Goal: Information Seeking & Learning: Find specific fact

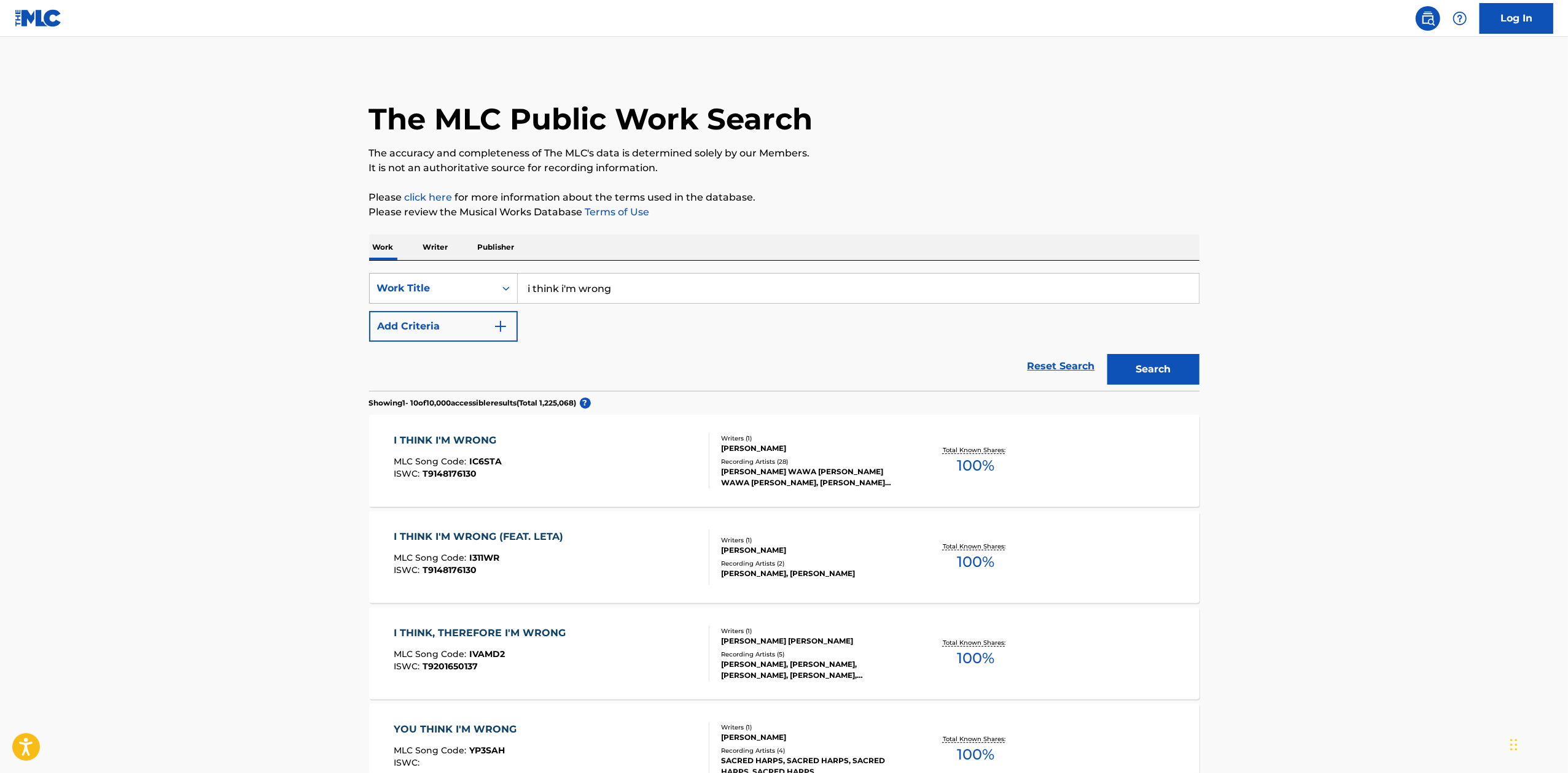
drag, startPoint x: 633, startPoint y: 290, endPoint x: 506, endPoint y: 283, distance: 127.2
click at [506, 283] on div "SearchWithCriteria28e0469b-bf57-44eb-a39f-88d2ee888a23 Work Title i think i'm w…" at bounding box center [784, 288] width 830 height 30
paste input "HE MANA'O HE ALOHA"
click at [1151, 362] on button "Search" at bounding box center [1153, 369] width 92 height 30
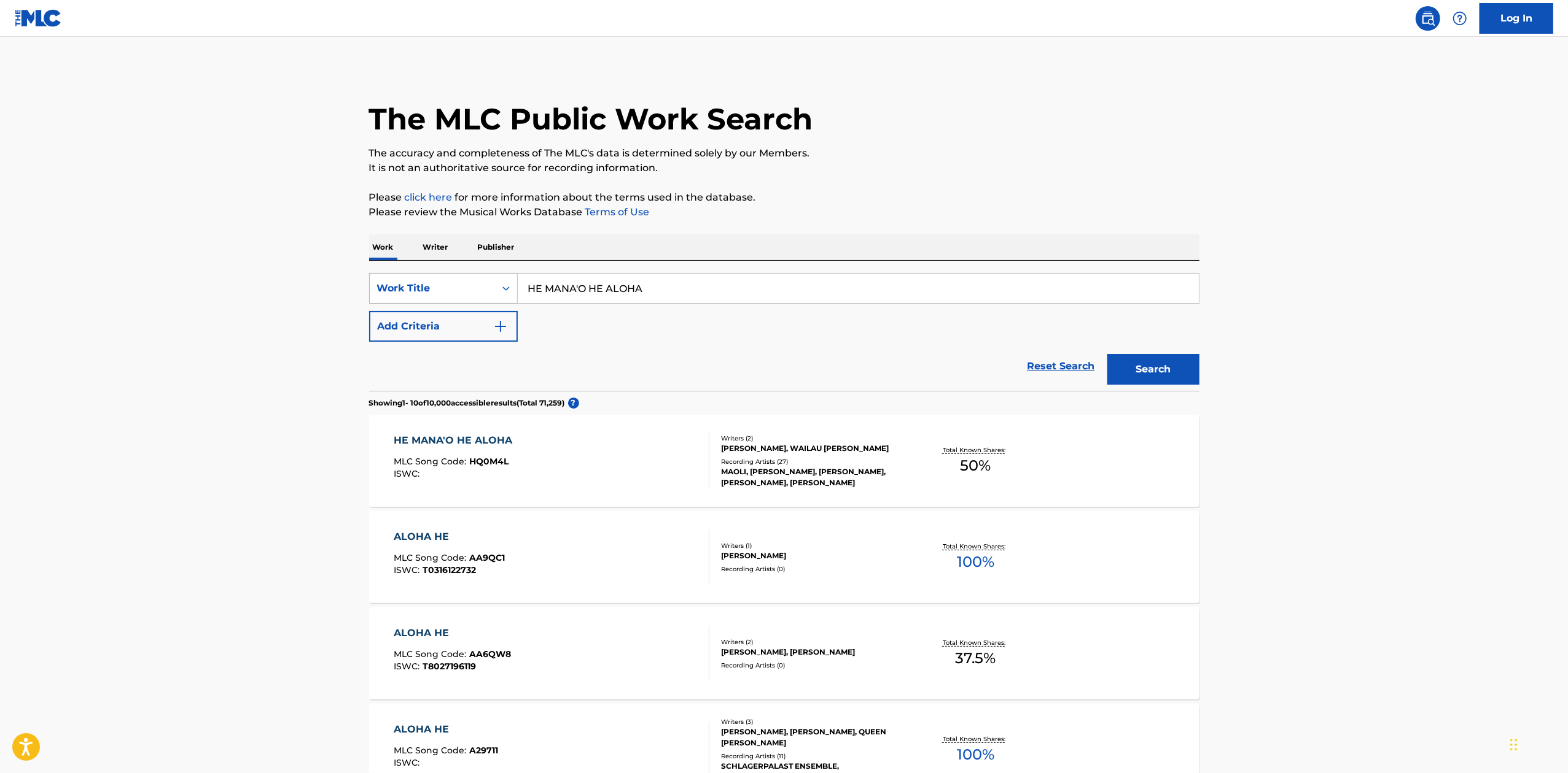
drag, startPoint x: 705, startPoint y: 285, endPoint x: 499, endPoint y: 283, distance: 206.0
click at [499, 283] on div "SearchWithCriteria28e0469b-bf57-44eb-a39f-88d2ee888a23 Work Title HE MANA'O HE …" at bounding box center [784, 288] width 830 height 30
paste input "YOU & ME"
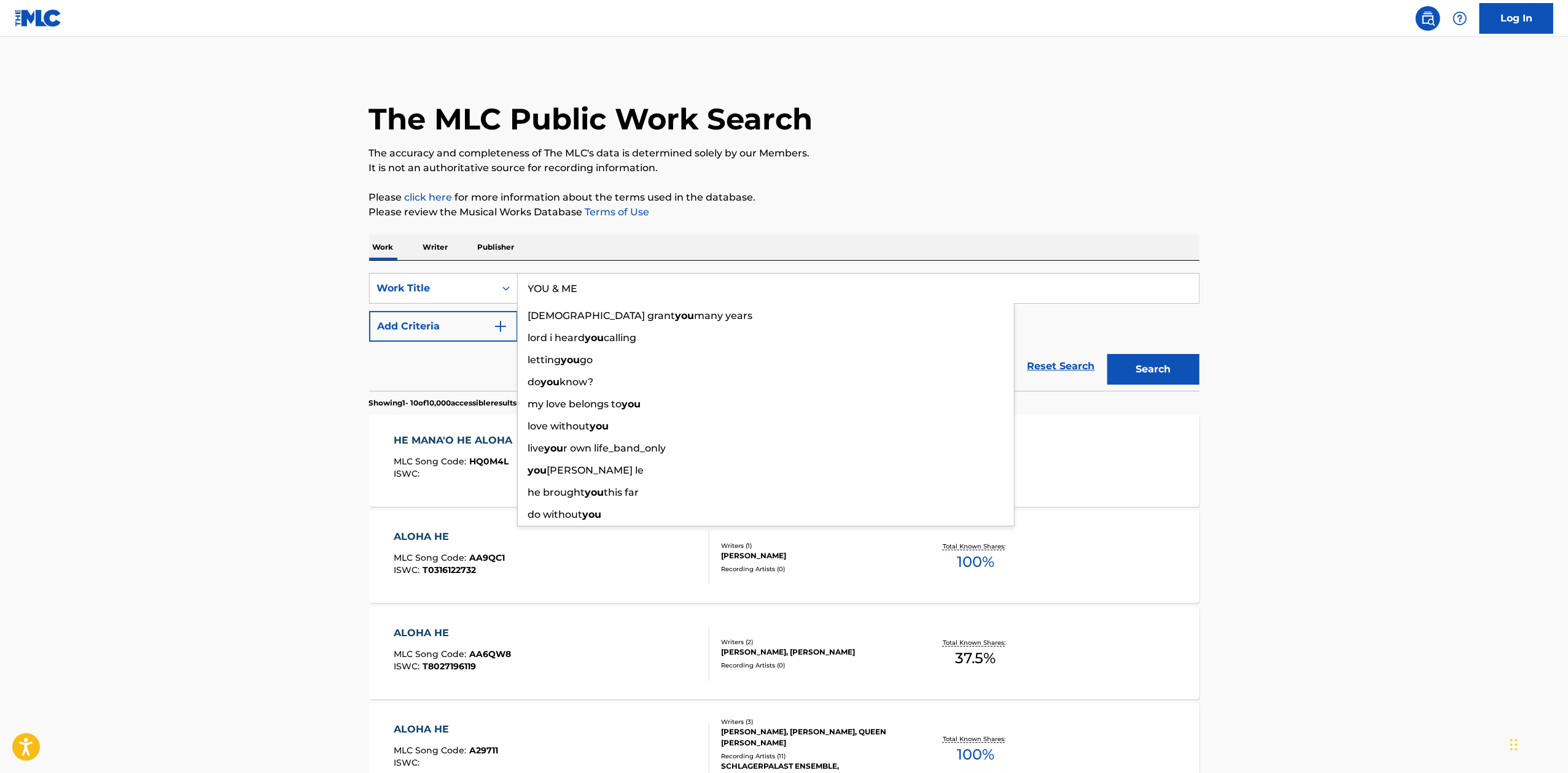
click at [531, 281] on input "YOU & ME" at bounding box center [859, 289] width 681 height 30
type input "YOU & ME"
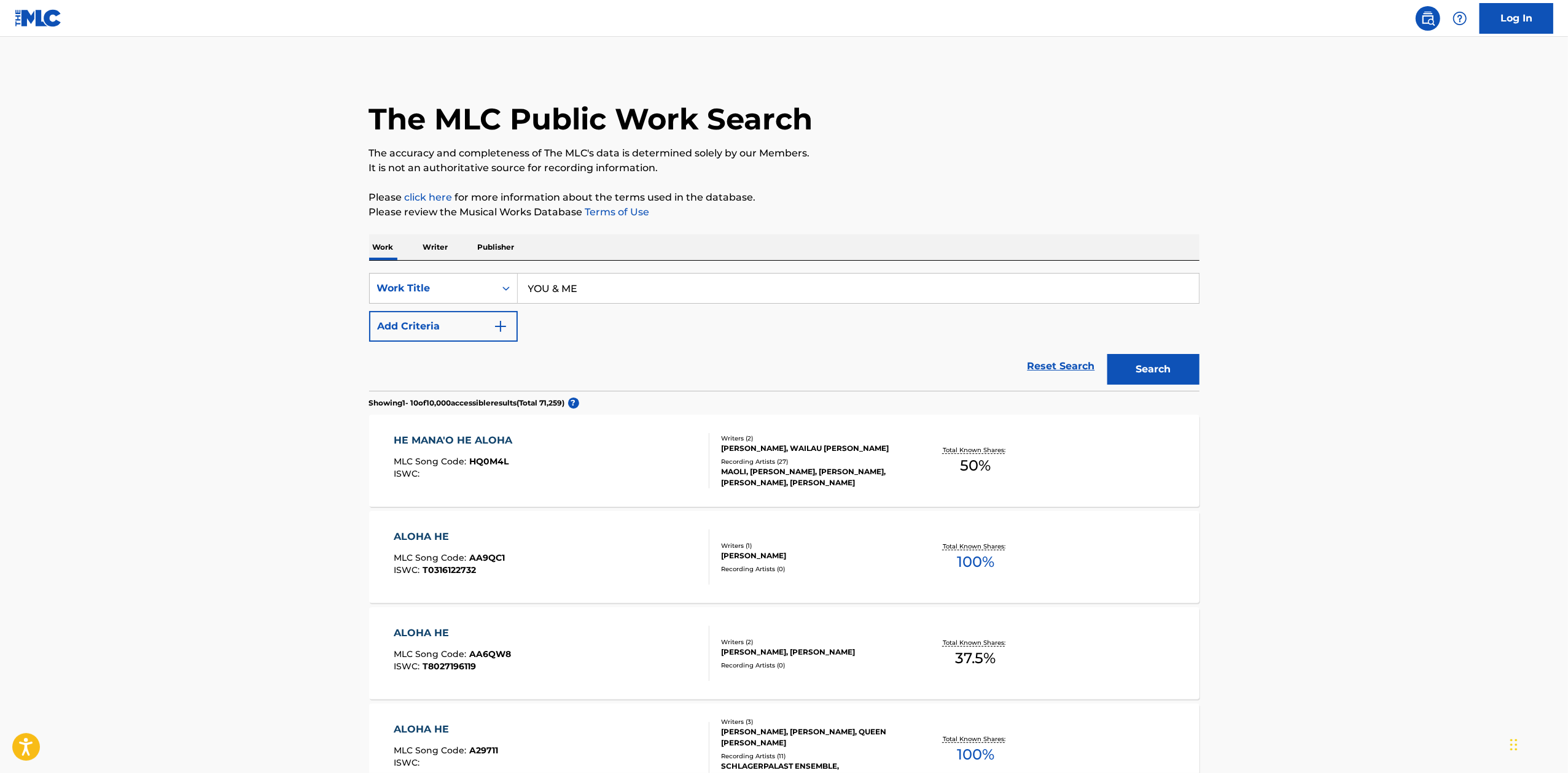
click at [1140, 372] on button "Search" at bounding box center [1153, 369] width 92 height 30
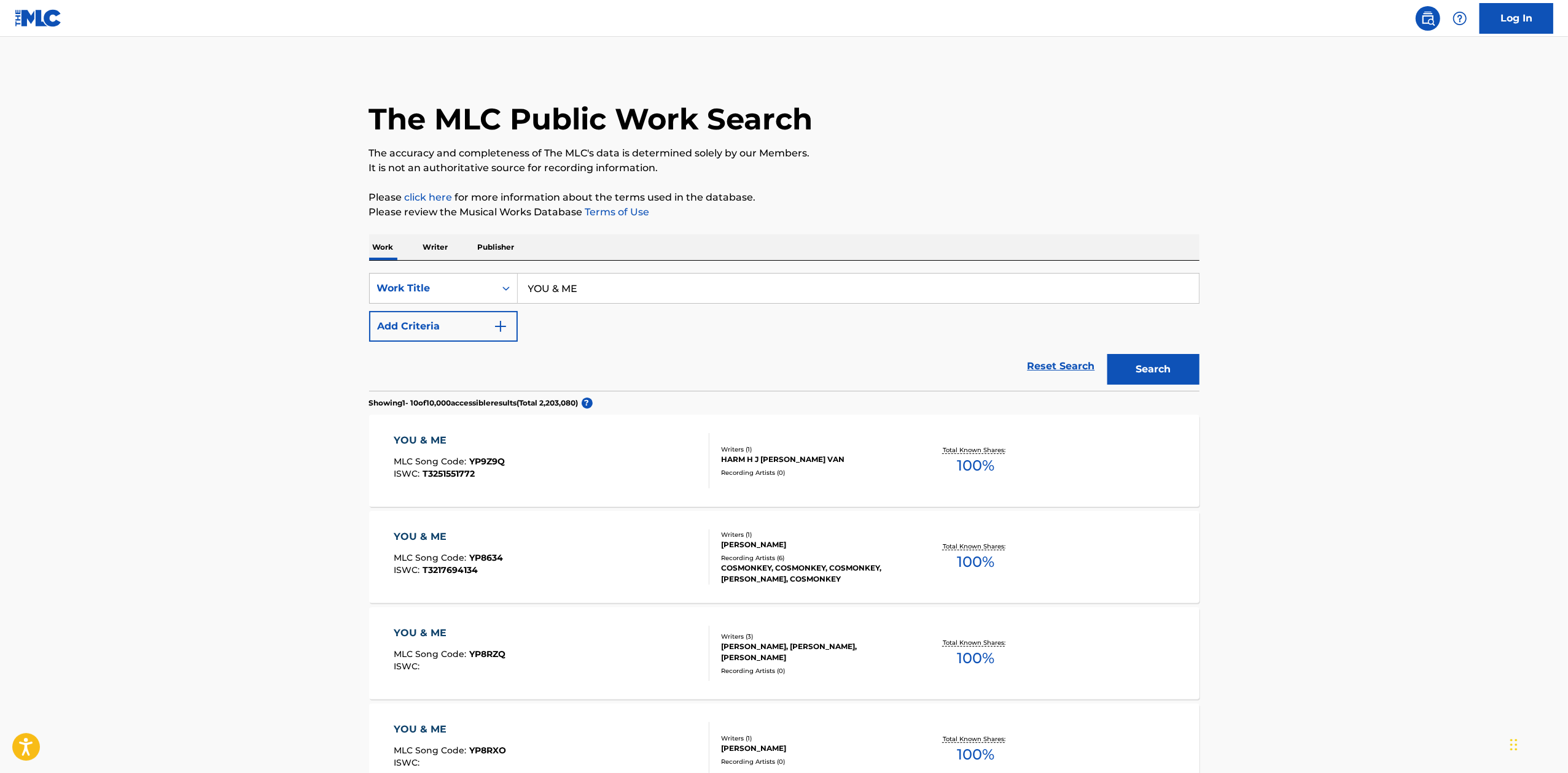
click at [500, 312] on button "Add Criteria" at bounding box center [443, 326] width 148 height 30
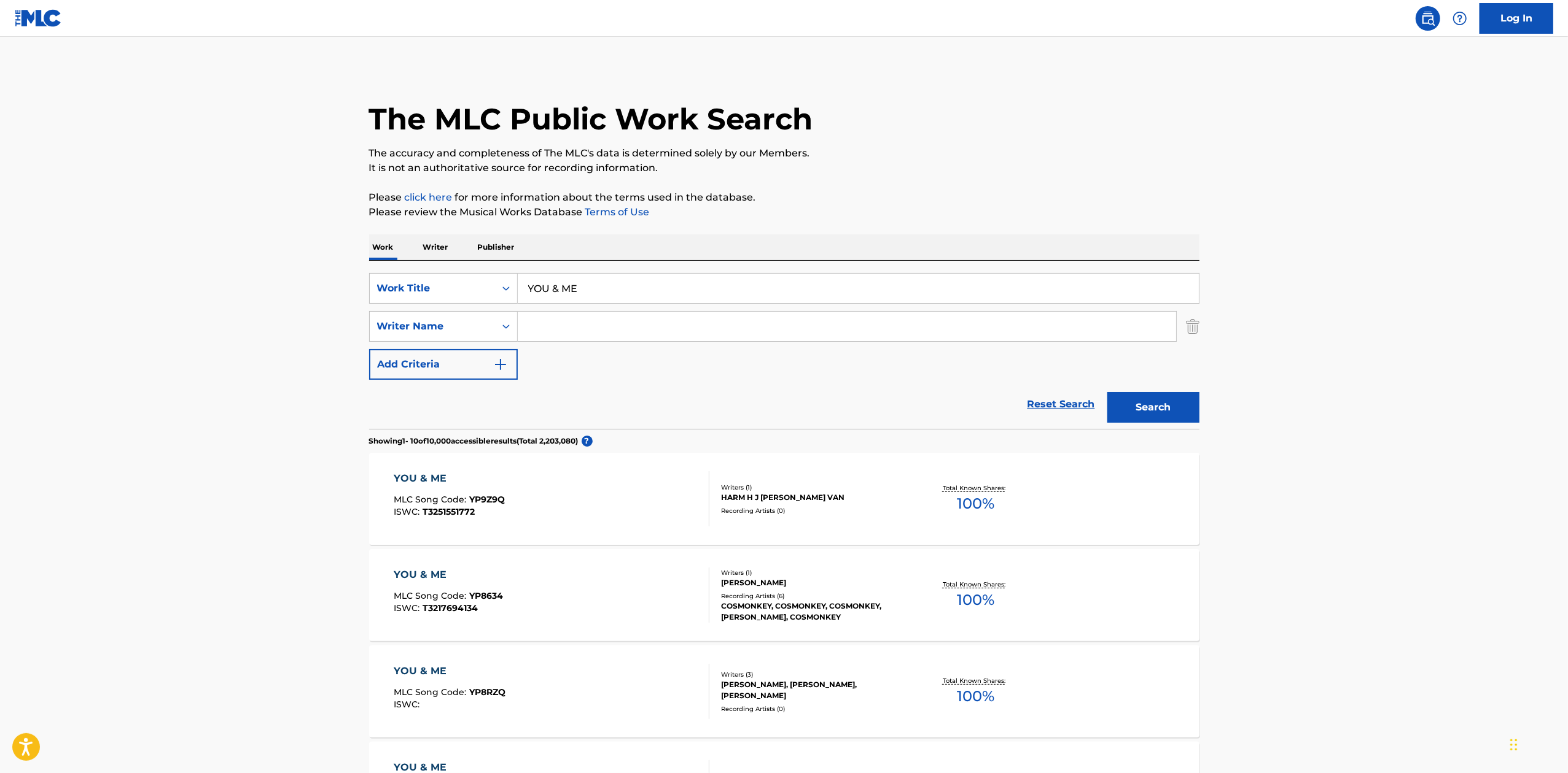
click at [541, 326] on input "Search Form" at bounding box center [847, 326] width 659 height 30
type input "Tatofi"
click at [1153, 395] on button "Search" at bounding box center [1153, 407] width 92 height 30
